Goal: Information Seeking & Learning: Learn about a topic

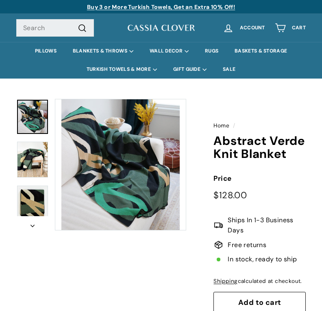
click at [82, 259] on div "icon-chevron Home / Abstract Verde Knit Blanket Price $128.00" at bounding box center [156, 226] width 299 height 263
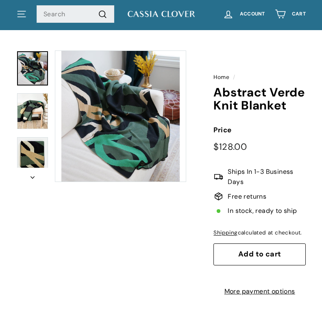
scroll to position [48, 0]
click at [80, 232] on div "icon-chevron Home / Abstract Verde Knit Blanket Price $128.00" at bounding box center [156, 177] width 299 height 263
click at [78, 226] on div "icon-chevron Home / Abstract Verde Knit Blanket Price $128.00" at bounding box center [156, 177] width 299 height 263
click at [76, 217] on div "icon-chevron Home / Abstract Verde Knit Blanket Price $128.00" at bounding box center [156, 177] width 299 height 263
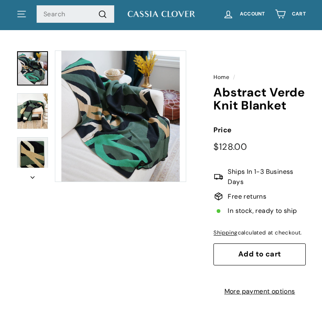
click at [76, 217] on div "icon-chevron Home / Abstract Verde Knit Blanket Price $128.00" at bounding box center [156, 177] width 299 height 263
click at [73, 206] on div "icon-chevron Home / Abstract Verde Knit Blanket Price $128.00" at bounding box center [156, 177] width 299 height 263
click at [73, 221] on div "icon-chevron Home / Abstract Verde Knit Blanket Price $128.00" at bounding box center [156, 177] width 299 height 263
click at [72, 219] on div "icon-chevron Home / Abstract Verde Knit Blanket Price $128.00" at bounding box center [156, 177] width 299 height 263
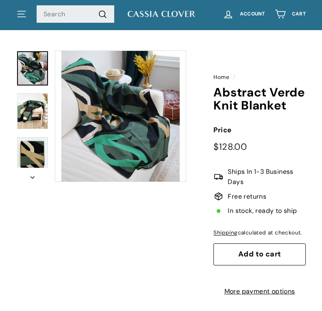
click at [72, 220] on div "icon-chevron Home / Abstract Verde Knit Blanket Price $128.00" at bounding box center [156, 177] width 299 height 263
